Goal: Task Accomplishment & Management: Manage account settings

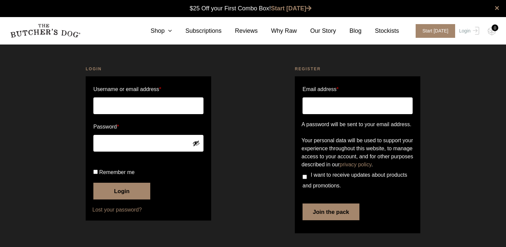
scroll to position [0, 0]
type input "fawcettfusion@yahoo.com.au"
click at [96, 174] on input "Remember me" at bounding box center [95, 172] width 4 height 4
checkbox input "true"
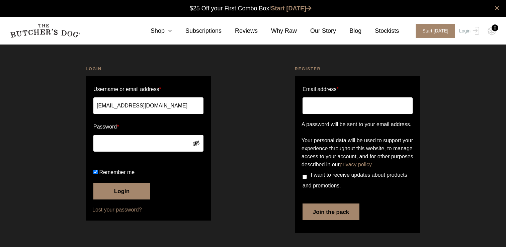
click at [116, 200] on button "Login" at bounding box center [121, 191] width 57 height 17
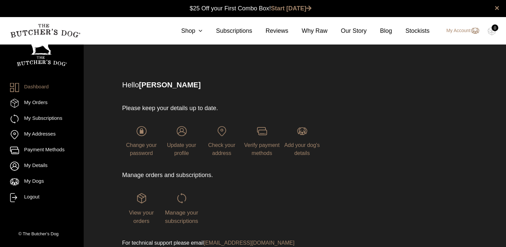
scroll to position [0, 0]
click at [137, 206] on div "View your orders" at bounding box center [141, 209] width 39 height 32
click at [141, 201] on img at bounding box center [142, 198] width 10 height 10
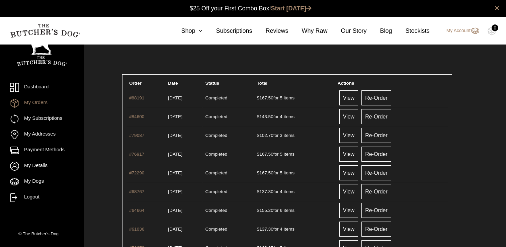
scroll to position [0, 0]
click at [358, 100] on link "View" at bounding box center [349, 97] width 19 height 15
